Goal: Transaction & Acquisition: Purchase product/service

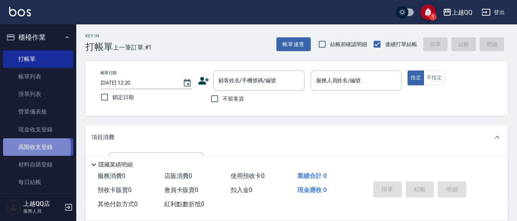
click at [30, 148] on link "高階收支登錄" at bounding box center [38, 147] width 70 height 18
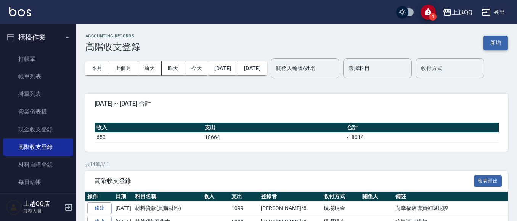
click at [497, 42] on button "新增" at bounding box center [496, 43] width 24 height 14
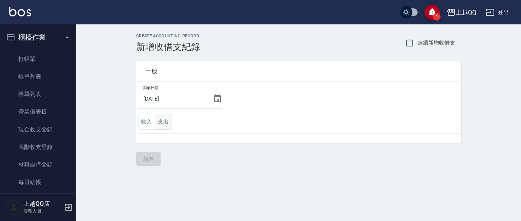
click at [166, 120] on button "支出" at bounding box center [163, 122] width 17 height 16
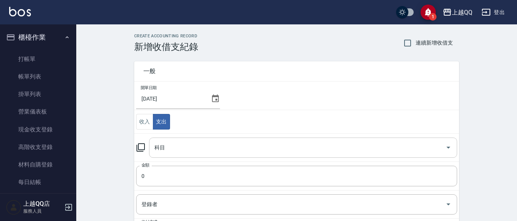
click at [445, 152] on icon "Open" at bounding box center [448, 147] width 9 height 9
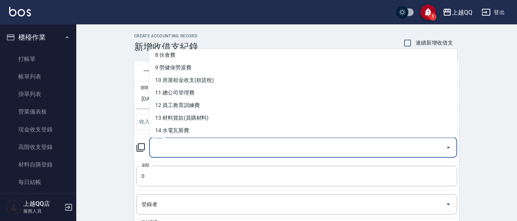
scroll to position [108, 0]
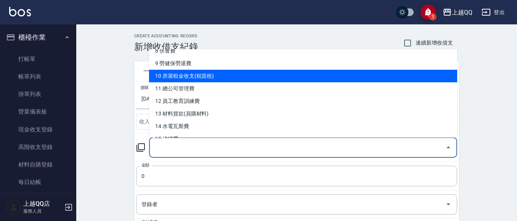
click at [207, 72] on li "10 房屋租金收支(租賃稅)" at bounding box center [303, 76] width 308 height 13
type input "10 房屋租金收支(租賃稅)"
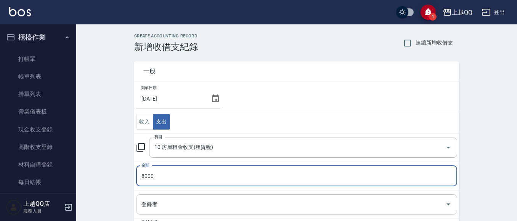
type input "8000"
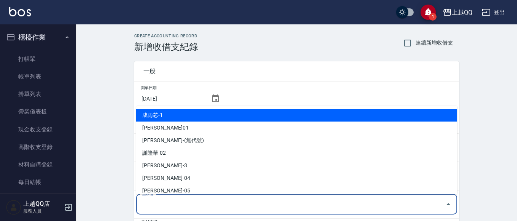
click at [142, 206] on input "登錄者" at bounding box center [291, 204] width 303 height 13
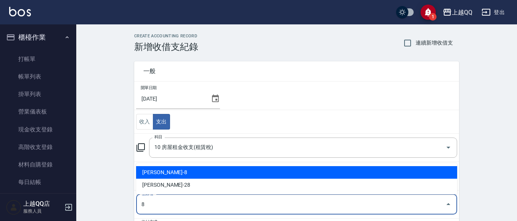
click at [155, 171] on li "[PERSON_NAME]-8" at bounding box center [296, 172] width 321 height 13
type input "[PERSON_NAME]-8"
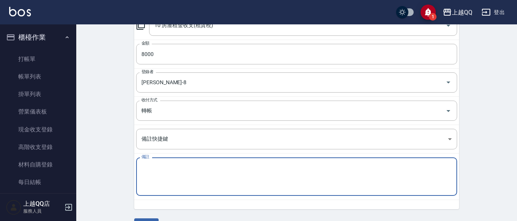
click at [155, 174] on textarea "備註" at bounding box center [297, 177] width 311 height 26
type textarea "曙"
type textarea "宿舍分攤"
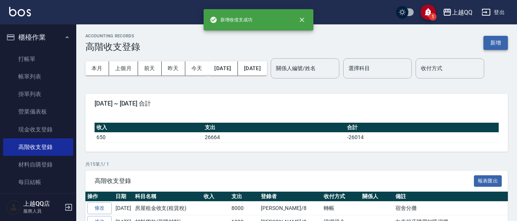
click at [500, 47] on button "新增" at bounding box center [496, 43] width 24 height 14
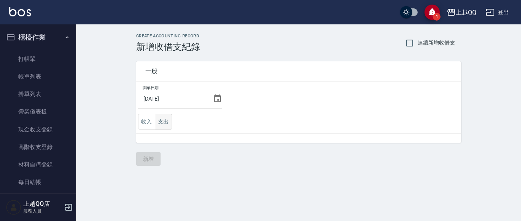
click at [165, 123] on button "支出" at bounding box center [163, 122] width 17 height 16
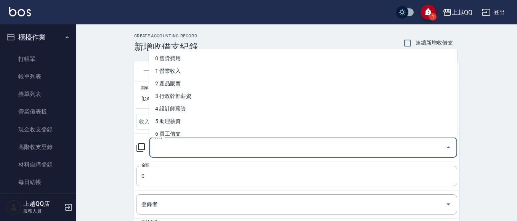
click at [182, 146] on input "科目" at bounding box center [298, 147] width 290 height 13
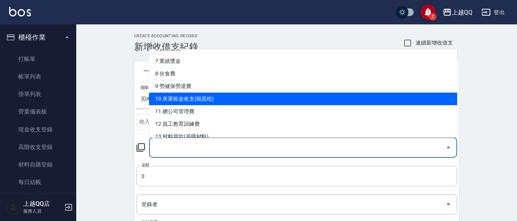
click at [276, 93] on li "10 房屋租金收支(租賃稅)" at bounding box center [303, 99] width 308 height 13
type input "10 房屋租金收支(租賃稅)"
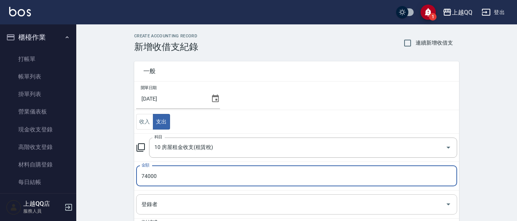
type input "74000"
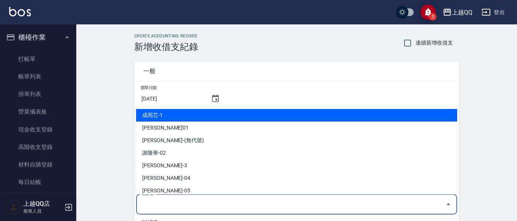
click at [160, 208] on input "登錄者" at bounding box center [291, 204] width 303 height 13
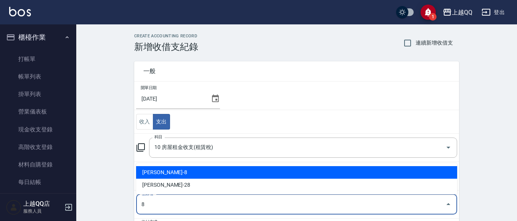
click at [161, 175] on li "[PERSON_NAME]-8" at bounding box center [296, 172] width 321 height 13
type input "[PERSON_NAME]-8"
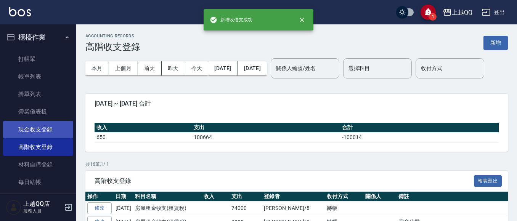
click at [38, 126] on link "現金收支登錄" at bounding box center [38, 130] width 70 height 18
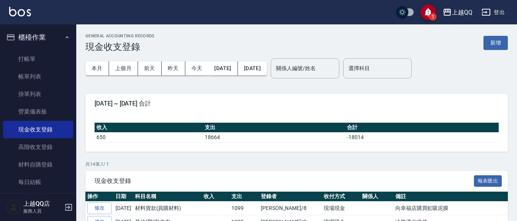
click at [507, 43] on button "新增" at bounding box center [496, 43] width 24 height 14
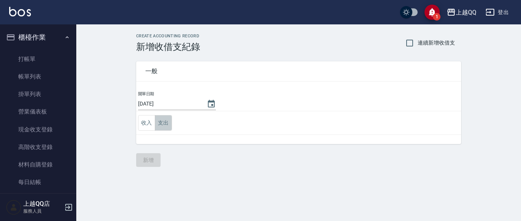
click at [160, 125] on button "支出" at bounding box center [163, 123] width 17 height 16
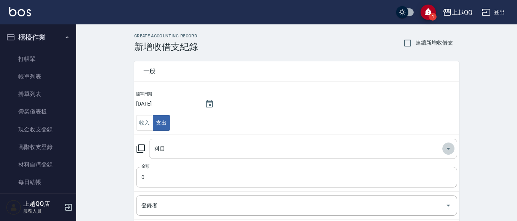
click at [448, 151] on icon "Open" at bounding box center [448, 148] width 9 height 9
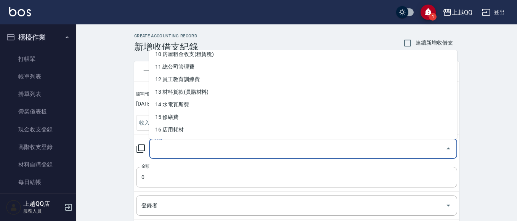
scroll to position [185, 0]
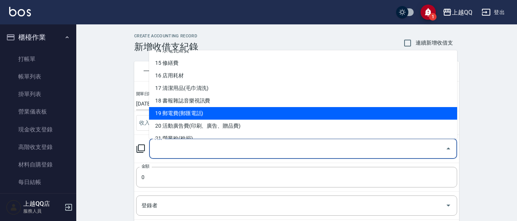
click at [201, 111] on li "19 郵電費(郵匯電話)" at bounding box center [303, 113] width 308 height 13
type input "19 郵電費(郵匯電話)"
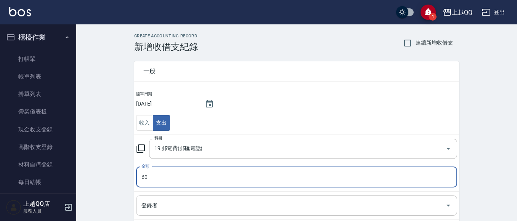
type input "60"
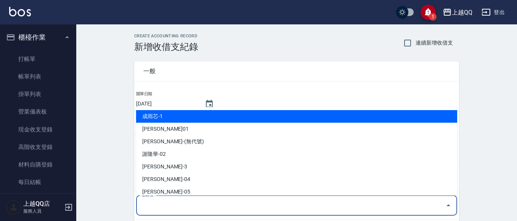
click at [176, 206] on input "登錄者" at bounding box center [291, 205] width 303 height 13
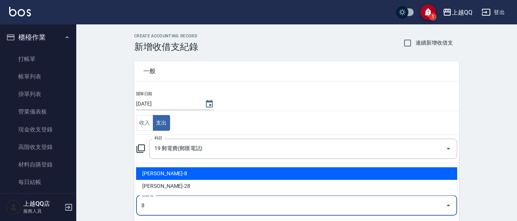
click at [167, 175] on li "[PERSON_NAME]-8" at bounding box center [296, 173] width 321 height 13
type input "[PERSON_NAME]-8"
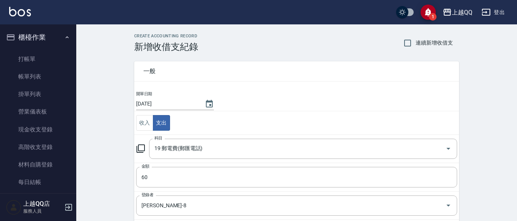
scroll to position [116, 0]
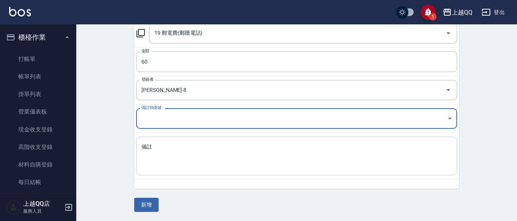
click at [166, 169] on div "x 備註" at bounding box center [296, 156] width 321 height 39
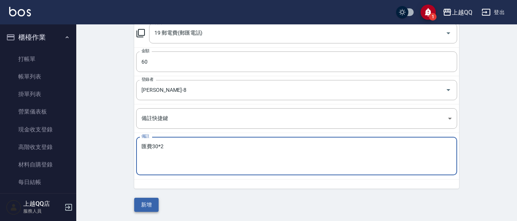
type textarea "匯費30*2"
click at [139, 200] on button "新增" at bounding box center [146, 205] width 24 height 14
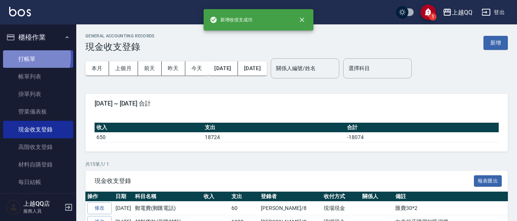
click at [27, 57] on link "打帳單" at bounding box center [38, 59] width 70 height 18
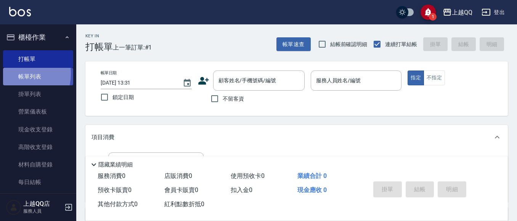
click at [16, 74] on link "帳單列表" at bounding box center [38, 77] width 70 height 18
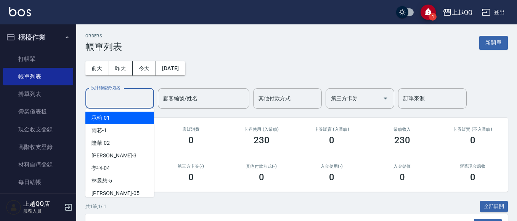
click at [123, 94] on div "設計師編號/姓名 設計師編號/姓名" at bounding box center [119, 99] width 69 height 20
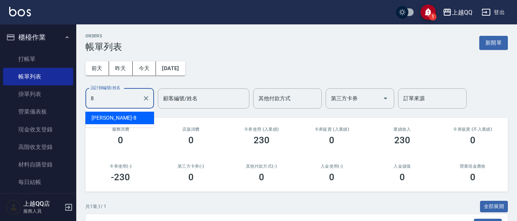
click at [134, 123] on div "[PERSON_NAME] -8" at bounding box center [119, 118] width 69 height 13
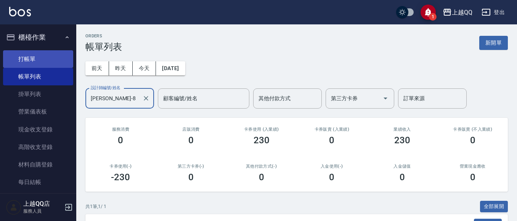
type input "[PERSON_NAME]-8"
click at [21, 55] on link "打帳單" at bounding box center [38, 59] width 70 height 18
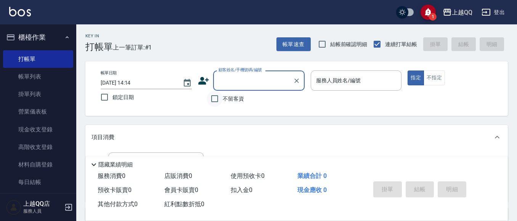
click at [212, 100] on input "不留客資" at bounding box center [215, 99] width 16 height 16
checkbox input "true"
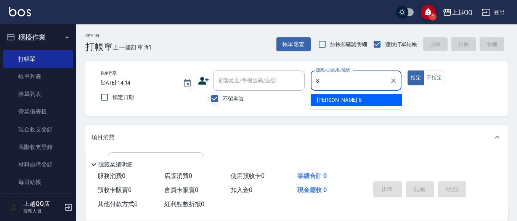
type input "[PERSON_NAME]-8"
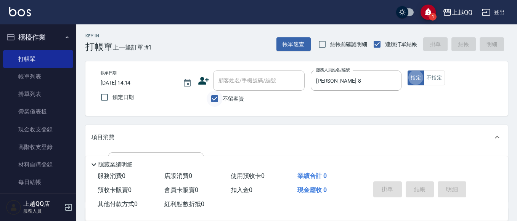
type button "true"
click at [432, 80] on button "不指定" at bounding box center [434, 78] width 21 height 15
type button "false"
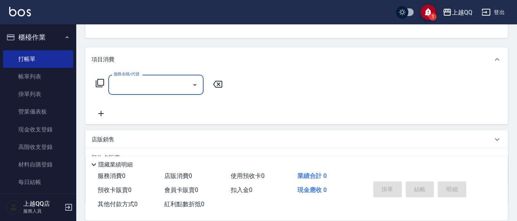
scroll to position [79, 0]
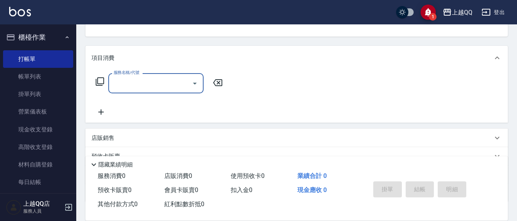
click at [102, 81] on icon at bounding box center [99, 81] width 9 height 9
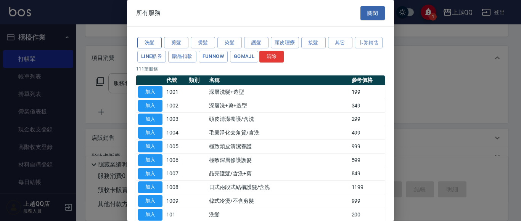
click at [153, 43] on button "洗髮" at bounding box center [149, 43] width 24 height 12
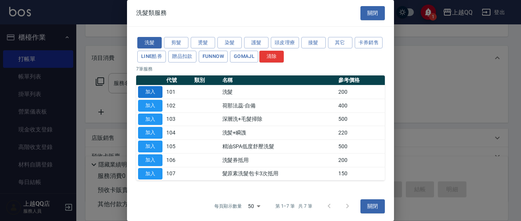
click at [150, 92] on button "加入" at bounding box center [150, 92] width 24 height 12
type input "洗髮(101)"
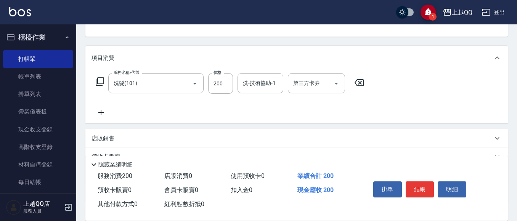
click at [103, 80] on icon at bounding box center [99, 81] width 9 height 9
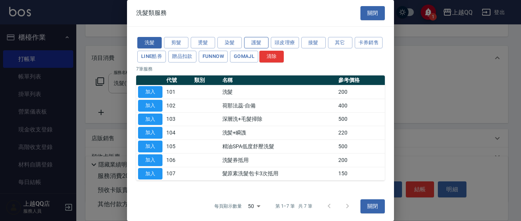
click at [253, 44] on button "護髮" at bounding box center [256, 43] width 24 height 12
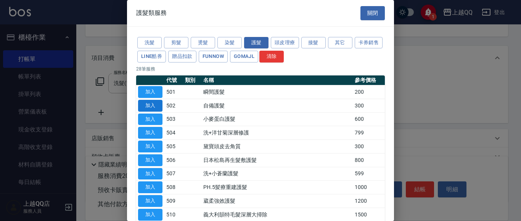
click at [148, 103] on button "加入" at bounding box center [150, 106] width 24 height 12
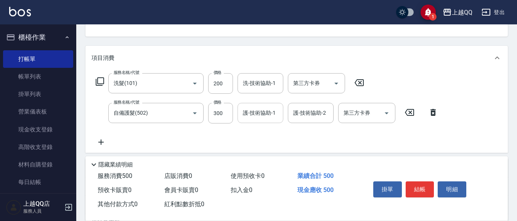
click at [247, 113] on div "護-技術協助-1 護-技術協助-1" at bounding box center [261, 113] width 46 height 20
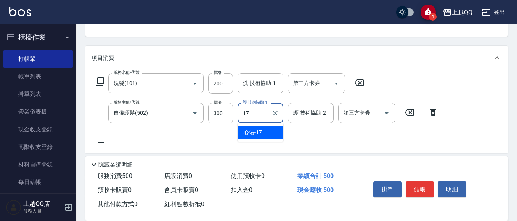
click at [267, 130] on div "心佑 -17" at bounding box center [261, 132] width 46 height 13
type input "心佑-17"
click at [256, 82] on div "洗-技術協助-1 洗-技術協助-1" at bounding box center [261, 83] width 46 height 20
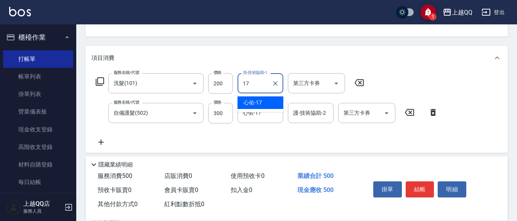
click at [255, 101] on span "心佑 -17" at bounding box center [253, 103] width 18 height 8
type input "心佑-17"
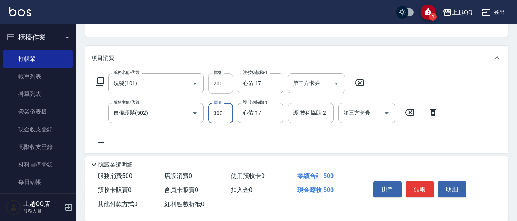
click at [227, 86] on input "200" at bounding box center [220, 83] width 25 height 21
type input "230"
click at [417, 183] on button "結帳" at bounding box center [420, 190] width 29 height 16
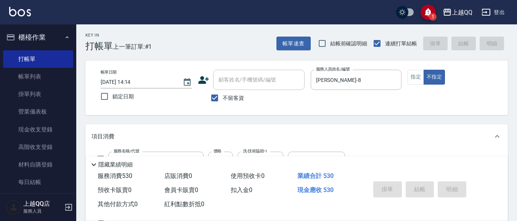
scroll to position [0, 0]
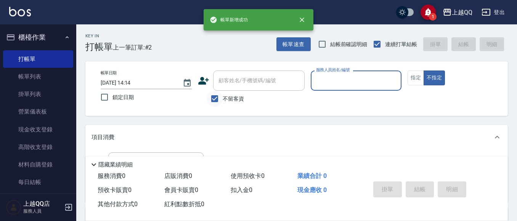
click at [216, 99] on input "不留客資" at bounding box center [215, 99] width 16 height 16
checkbox input "false"
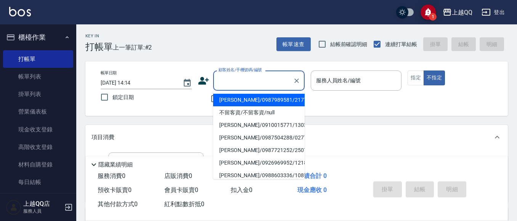
click at [224, 80] on div "顧客姓名/手機號碼/編號 顧客姓名/手機號碼/編號" at bounding box center [259, 81] width 92 height 20
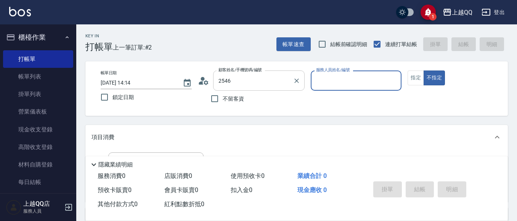
type input "[PERSON_NAME]/0917675155/2546"
type input "[PERSON_NAME]-8"
click at [420, 77] on button "指定" at bounding box center [416, 78] width 16 height 15
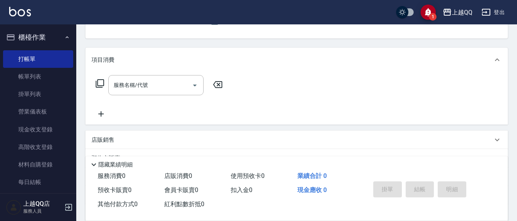
scroll to position [88, 0]
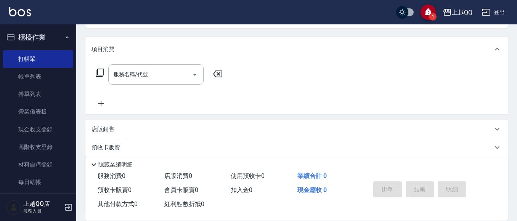
click at [101, 69] on icon at bounding box center [100, 73] width 8 height 8
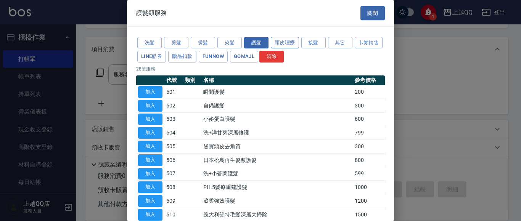
click at [291, 42] on button "頭皮理療" at bounding box center [285, 43] width 28 height 12
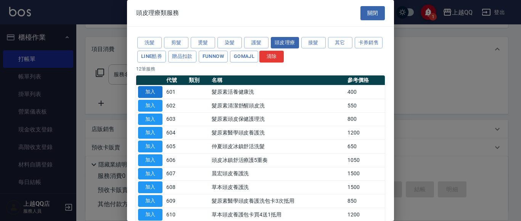
click at [142, 90] on button "加入" at bounding box center [150, 92] width 24 height 12
type input "髮原素活養健康洗(601)"
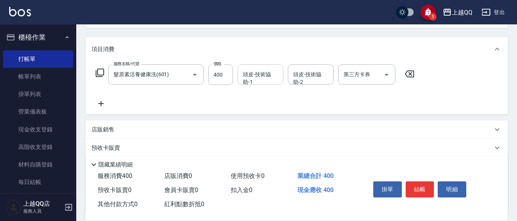
click at [262, 84] on div "頭皮-技術協助-1" at bounding box center [261, 74] width 46 height 20
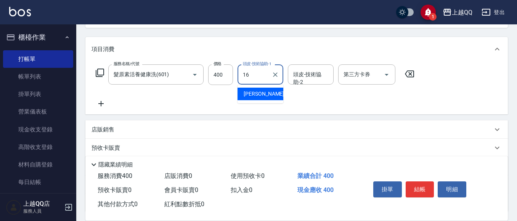
type input "16"
click at [284, 94] on div "服務名稱/代號 髮原素活養健康洗(601) 服務名稱/代號 價格 400 價格 頭皮-技術協助-1 頭皮-技術協助-1 頭皮-技術協助-2 頭皮-技術協助-2…" at bounding box center [256, 86] width 328 height 44
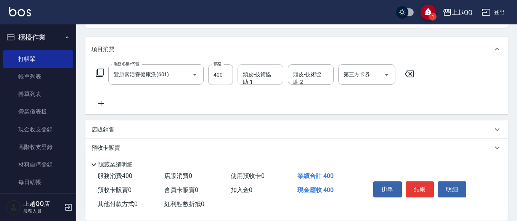
click at [268, 84] on div "頭皮-技術協助-1" at bounding box center [261, 74] width 46 height 20
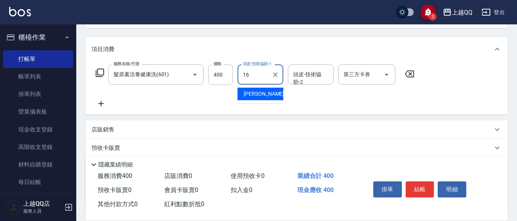
click at [281, 90] on div "[PERSON_NAME] -16" at bounding box center [261, 94] width 46 height 13
type input "[PERSON_NAME]-16"
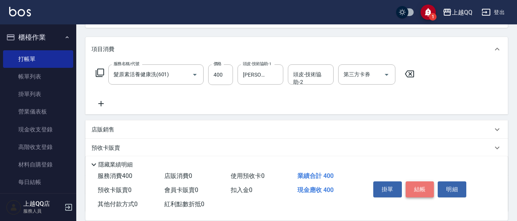
click at [420, 187] on button "結帳" at bounding box center [420, 190] width 29 height 16
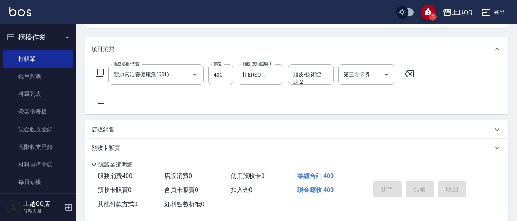
type input "[DATE] 14:15"
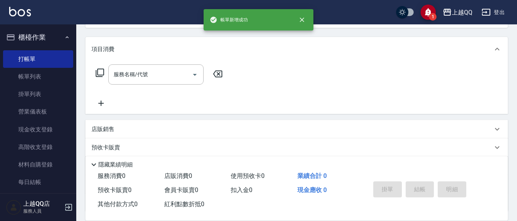
scroll to position [0, 0]
